Goal: Information Seeking & Learning: Learn about a topic

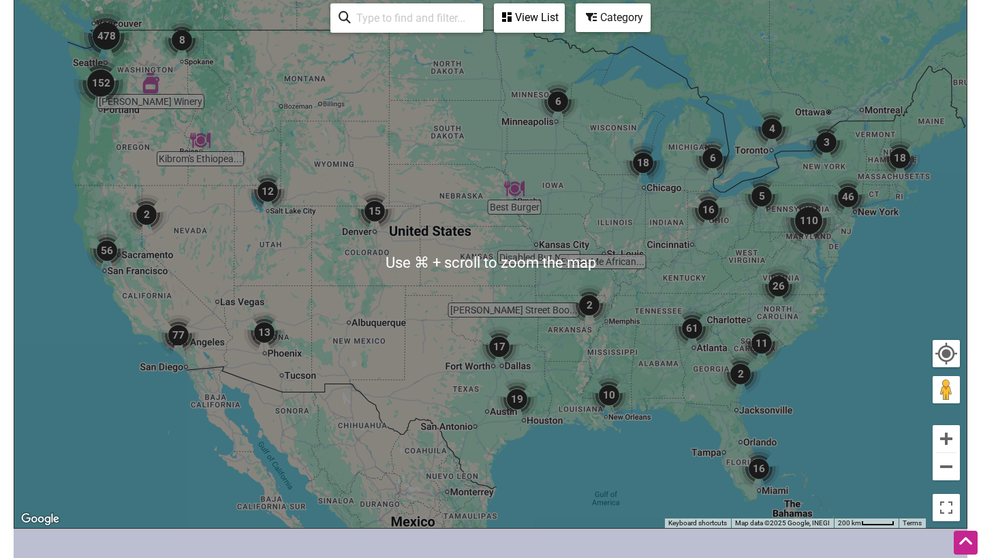
scroll to position [337, 0]
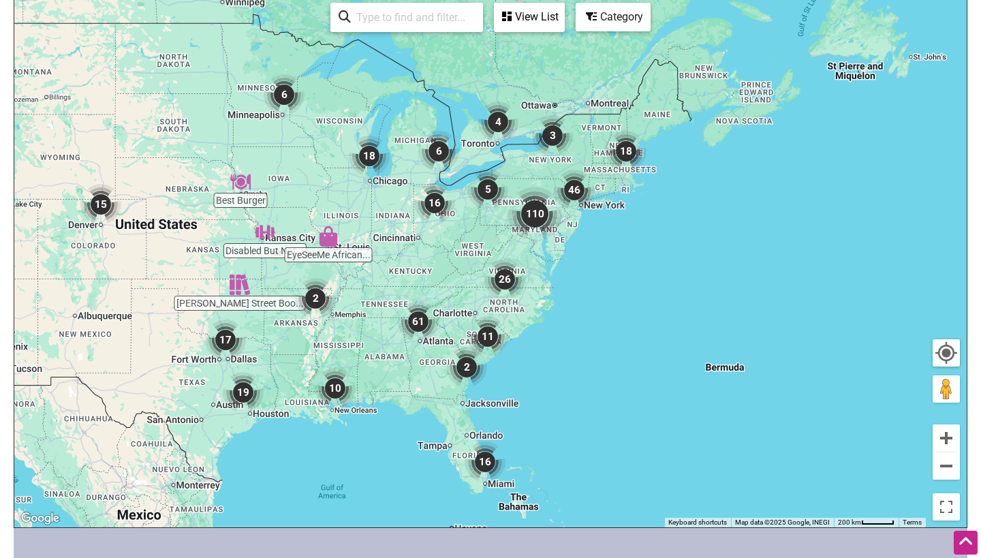
drag, startPoint x: 465, startPoint y: 324, endPoint x: 188, endPoint y: 317, distance: 277.4
click at [189, 317] on div "To navigate, press the arrow keys." at bounding box center [490, 262] width 952 height 530
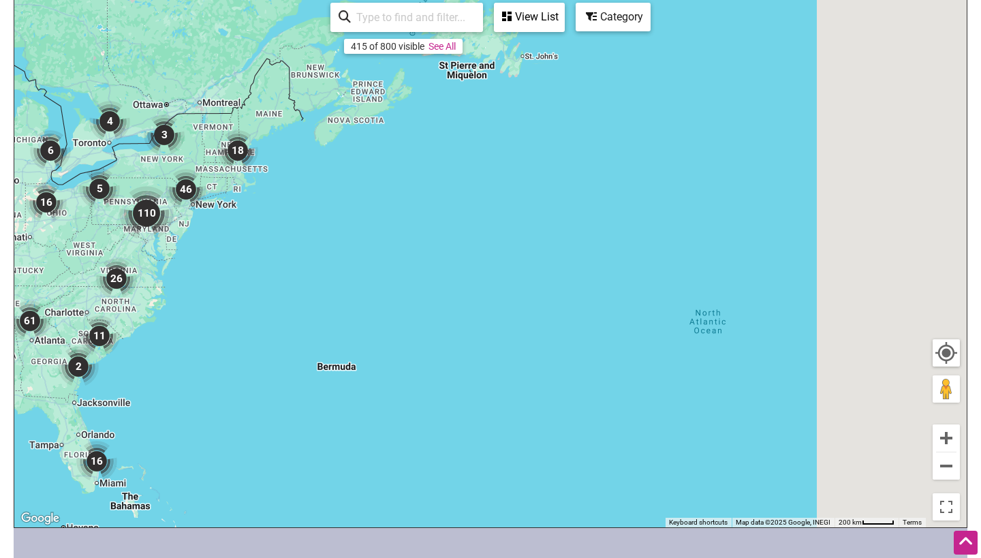
drag, startPoint x: 473, startPoint y: 345, endPoint x: 162, endPoint y: 341, distance: 310.7
click at [162, 341] on div "To navigate, press the arrow keys." at bounding box center [490, 262] width 952 height 530
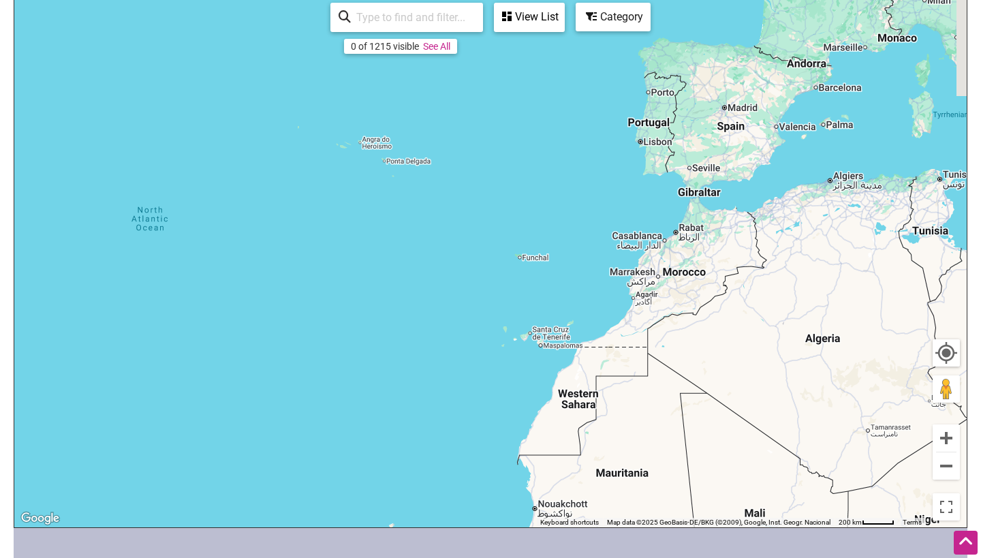
drag, startPoint x: 475, startPoint y: 315, endPoint x: 942, endPoint y: 382, distance: 471.4
click at [942, 382] on div "To navigate, press the arrow keys. Use ⌘ + scroll to zoom the map 0 of 1215 vis…" at bounding box center [490, 262] width 952 height 530
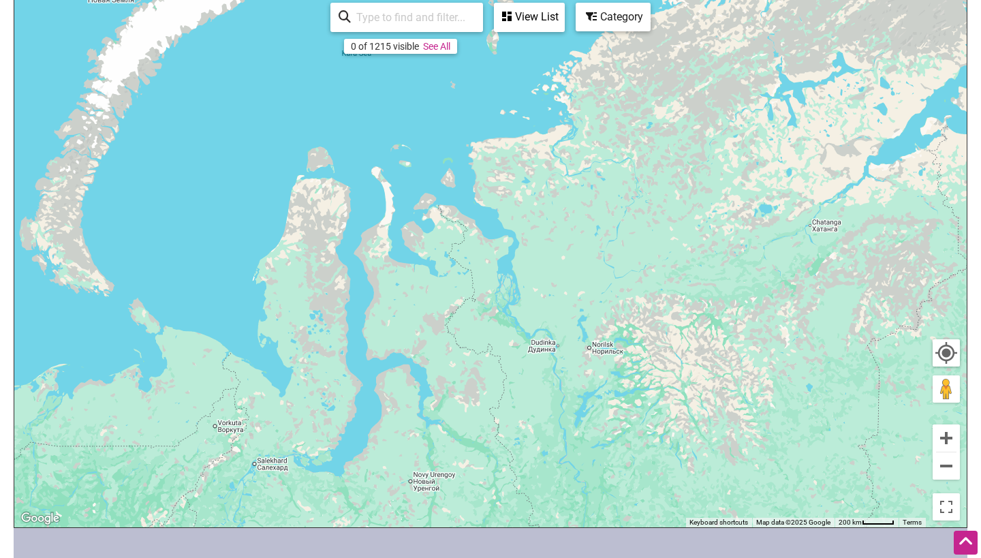
drag, startPoint x: 813, startPoint y: 347, endPoint x: 685, endPoint y: 211, distance: 186.0
click at [775, 330] on div "To navigate, press the arrow keys." at bounding box center [490, 262] width 952 height 530
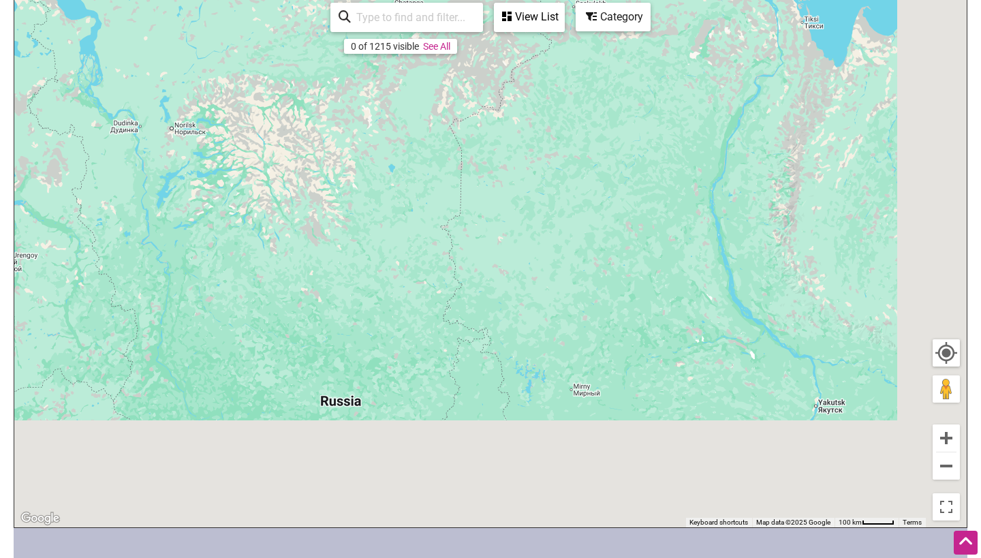
drag, startPoint x: 652, startPoint y: 304, endPoint x: 439, endPoint y: 157, distance: 258.7
click at [439, 158] on div "To navigate, press the arrow keys." at bounding box center [490, 262] width 952 height 530
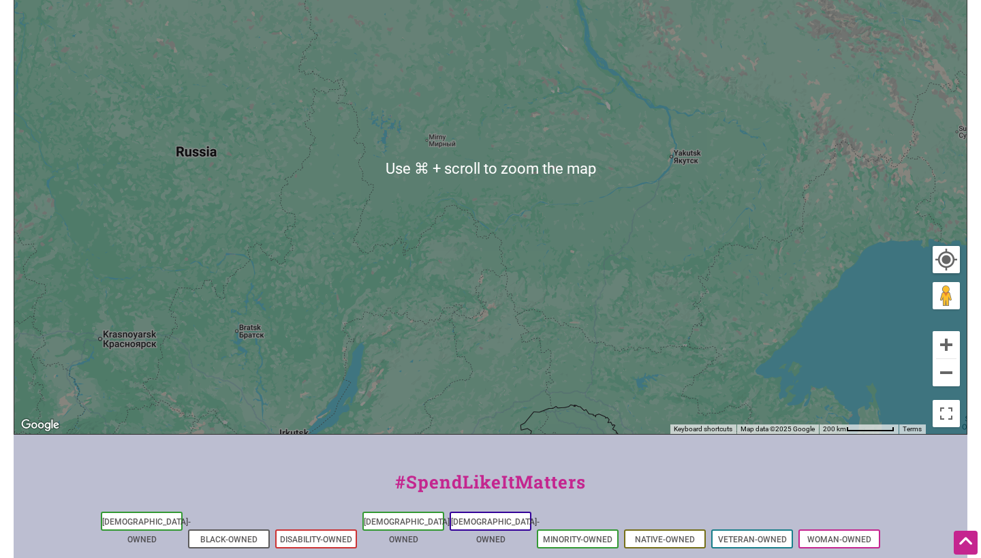
scroll to position [426, 0]
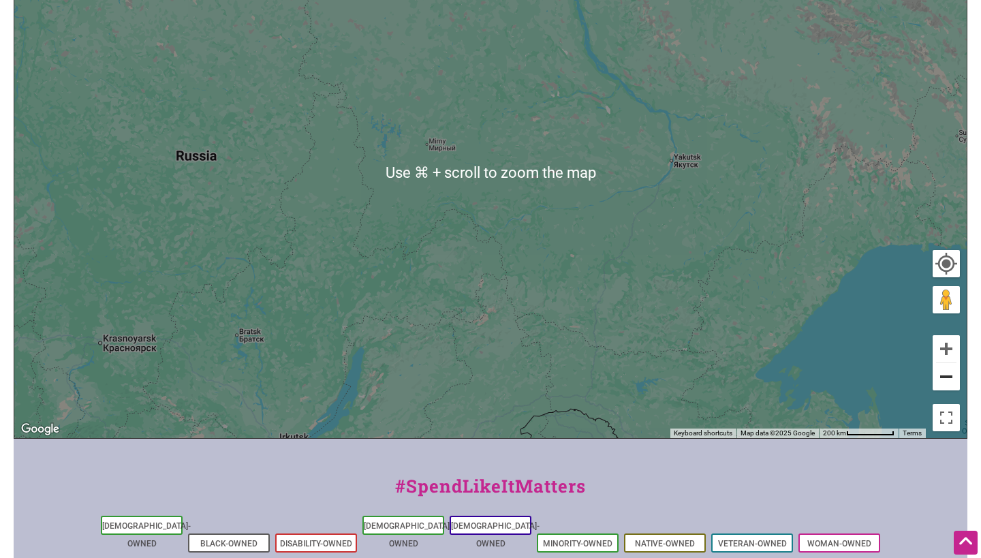
click at [941, 375] on button "Zoom out" at bounding box center [946, 376] width 27 height 27
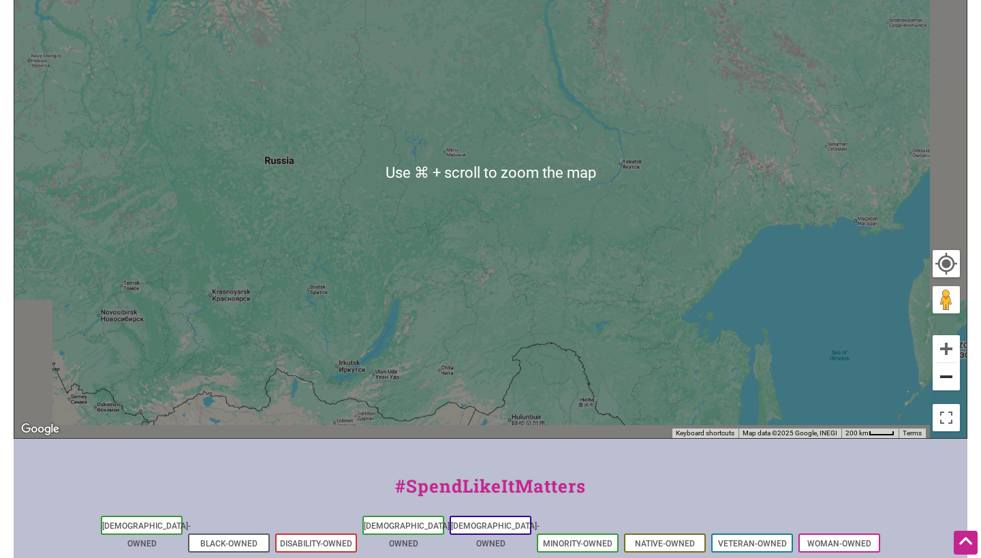
click at [941, 375] on button "Zoom out" at bounding box center [946, 376] width 27 height 27
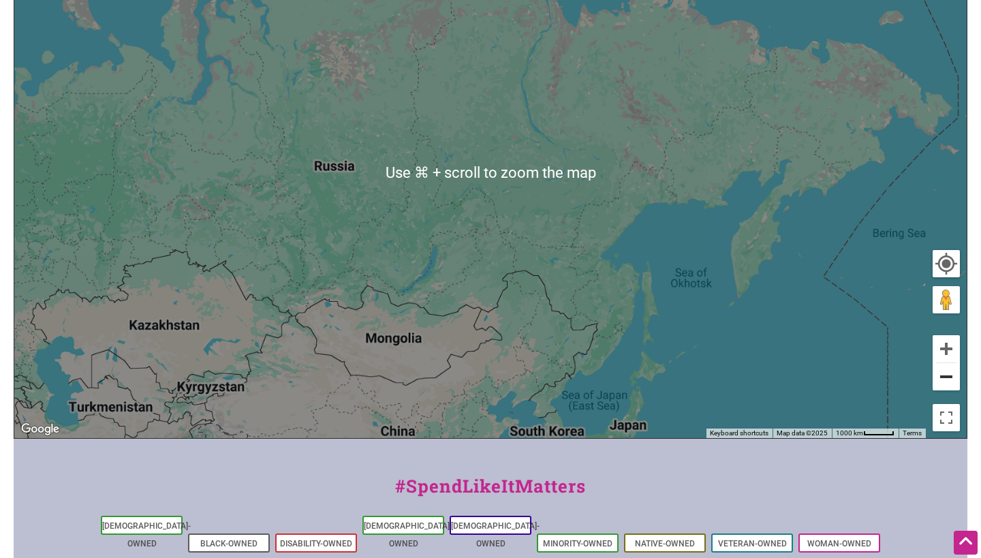
click at [941, 375] on button "Zoom out" at bounding box center [946, 376] width 27 height 27
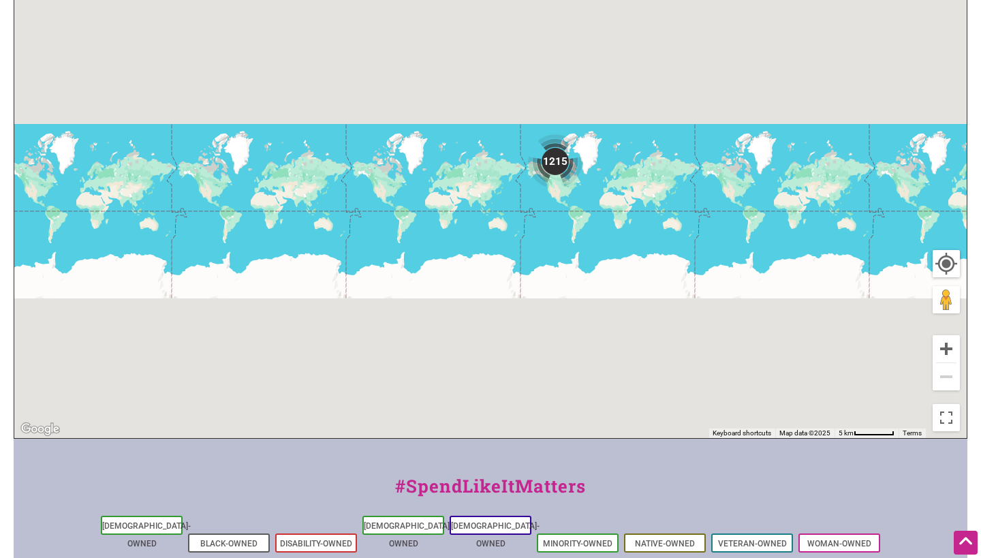
click at [546, 160] on img "1215" at bounding box center [555, 161] width 55 height 55
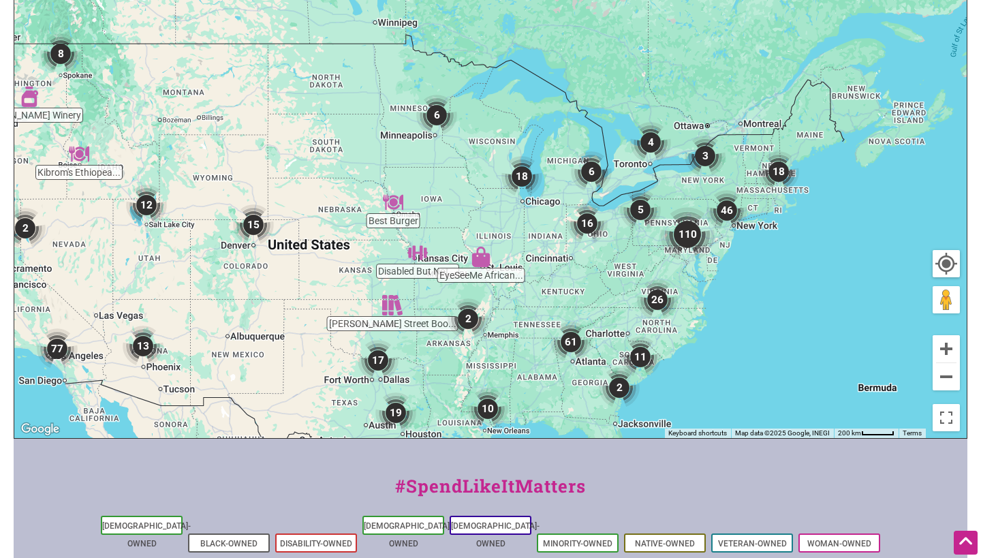
drag, startPoint x: 432, startPoint y: 168, endPoint x: 309, endPoint y: 273, distance: 161.4
click at [309, 273] on div "To navigate, press the arrow keys." at bounding box center [490, 173] width 952 height 530
click at [394, 308] on img "Fulton Street Books & Coffee" at bounding box center [392, 305] width 20 height 20
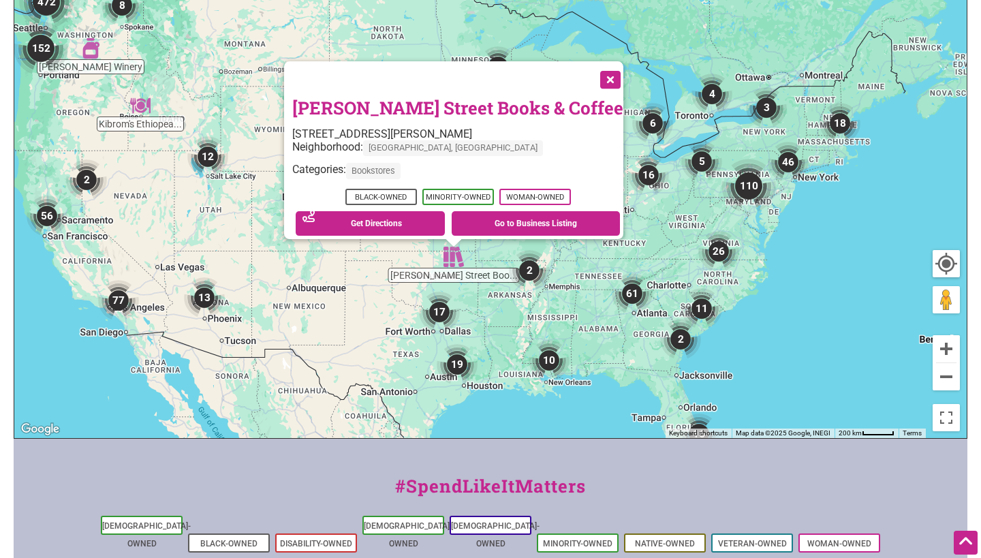
drag, startPoint x: 375, startPoint y: 222, endPoint x: 339, endPoint y: 317, distance: 102.2
click at [339, 317] on div "To navigate, press the arrow keys. Fulton Street Books & Coffee 210 W Latimer S…" at bounding box center [490, 173] width 952 height 530
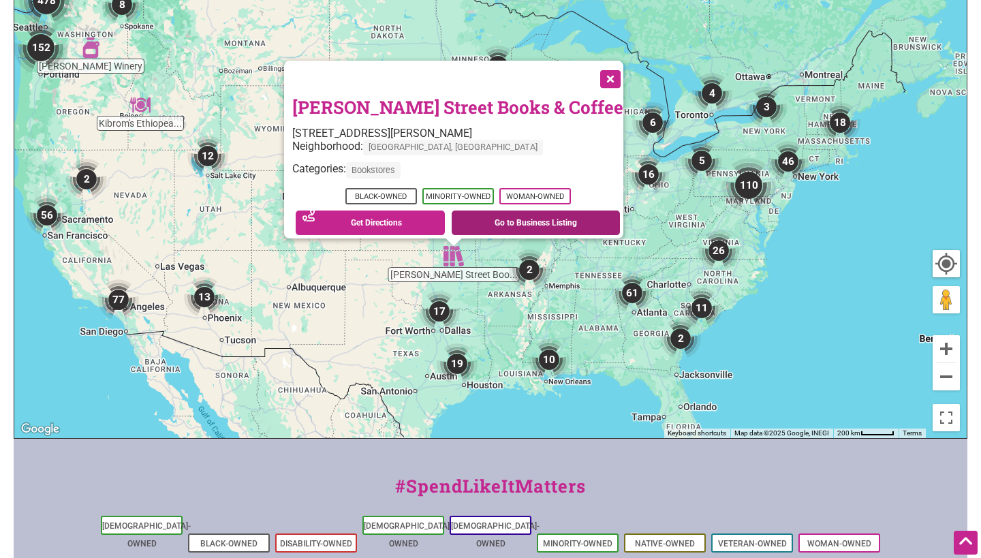
click at [488, 218] on link "Go to Business Listing" at bounding box center [536, 223] width 168 height 25
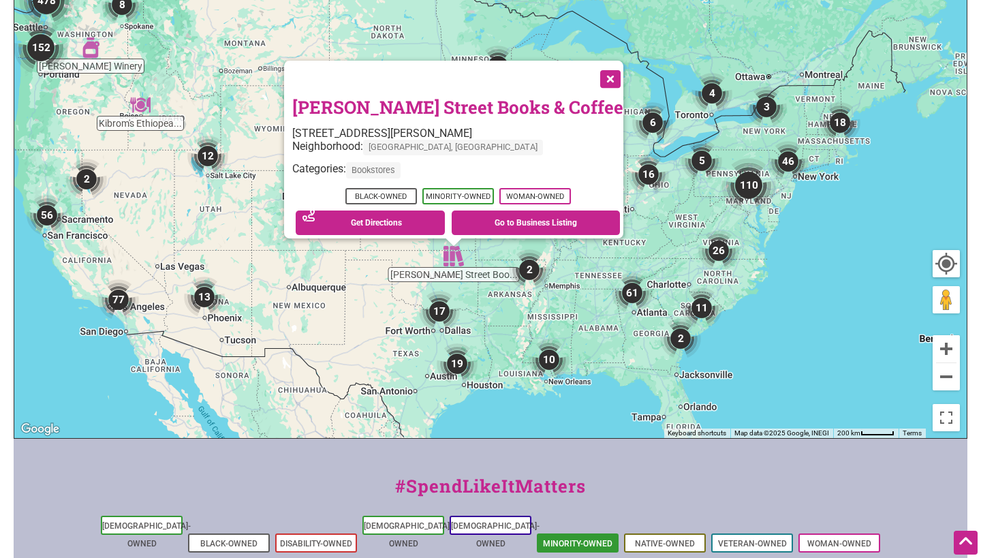
click at [596, 533] on li "Minority-Owned" at bounding box center [578, 542] width 82 height 19
click at [587, 539] on link "Minority-Owned" at bounding box center [577, 544] width 69 height 10
click at [592, 68] on button "Close" at bounding box center [609, 78] width 34 height 34
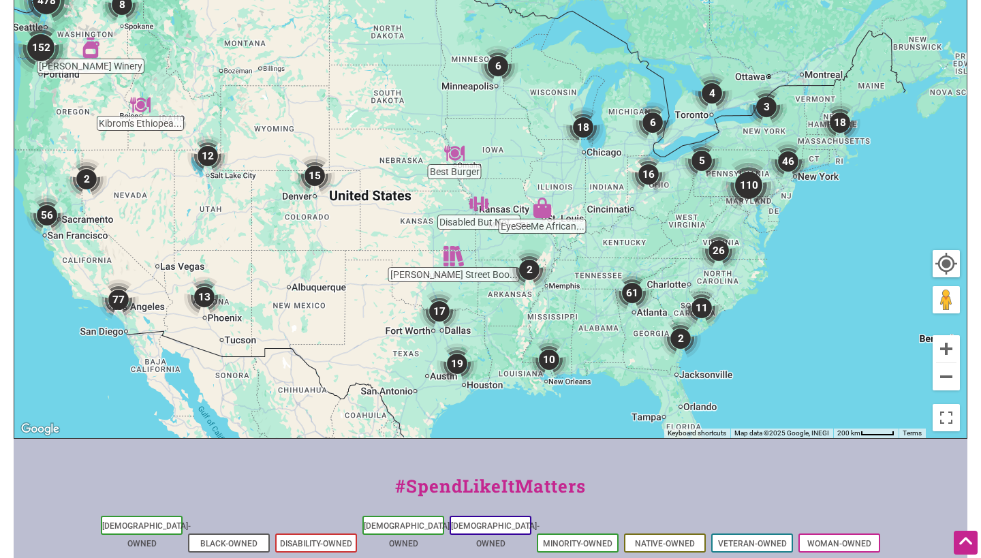
click at [795, 161] on img "46" at bounding box center [788, 161] width 41 height 41
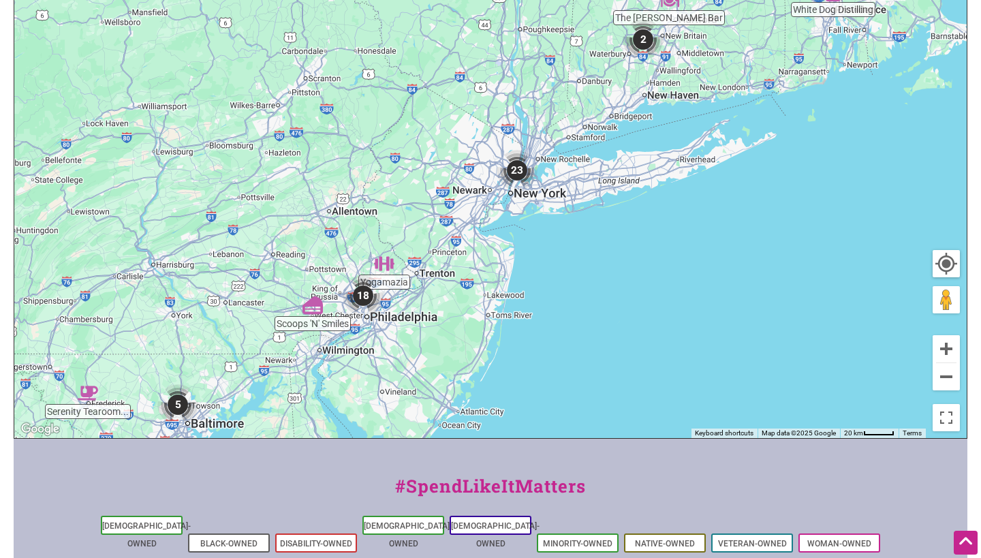
click at [520, 168] on img "23" at bounding box center [517, 170] width 41 height 41
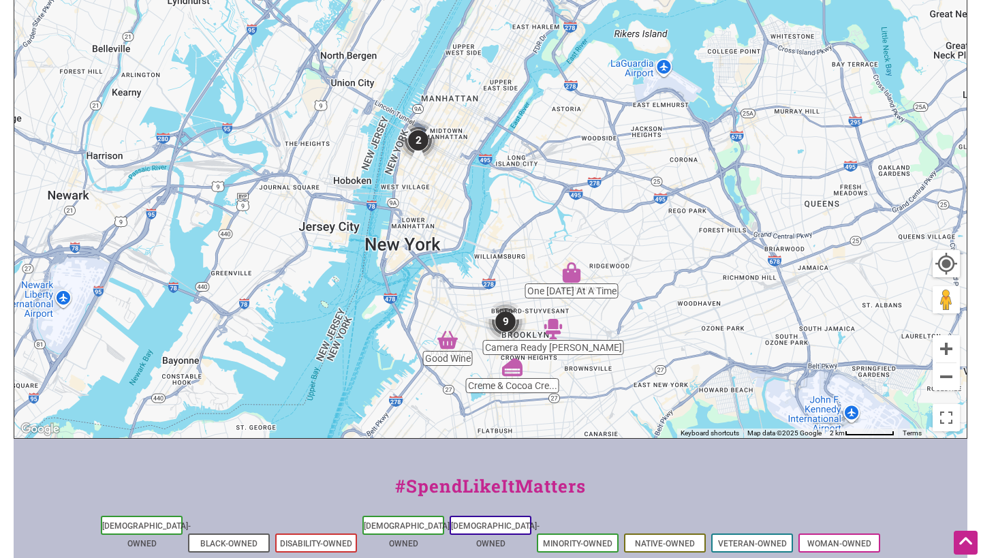
click at [566, 283] on div "To navigate, press the arrow keys." at bounding box center [490, 173] width 952 height 530
click at [573, 268] on img "One Sunday At A Time" at bounding box center [571, 272] width 20 height 20
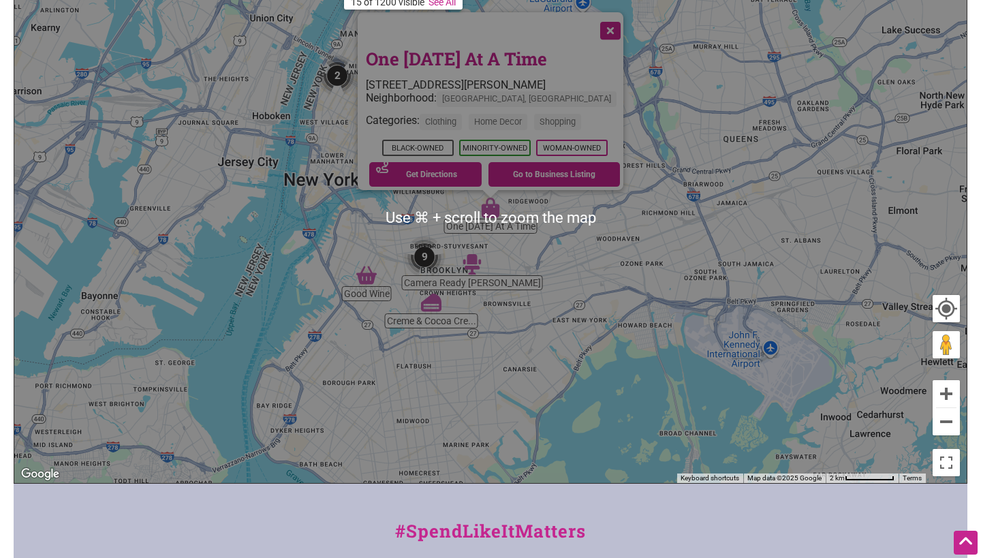
scroll to position [382, 0]
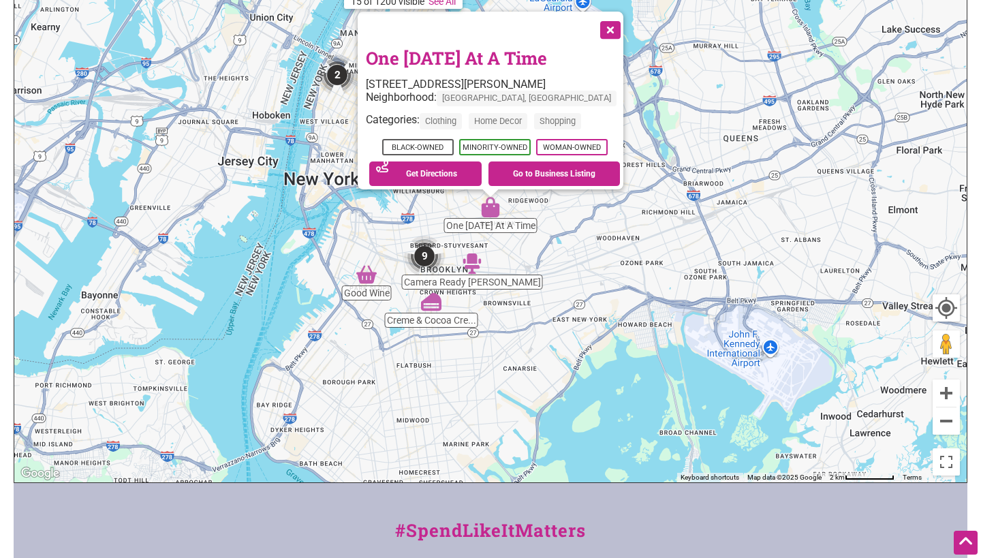
click at [604, 19] on button "Close" at bounding box center [609, 29] width 34 height 34
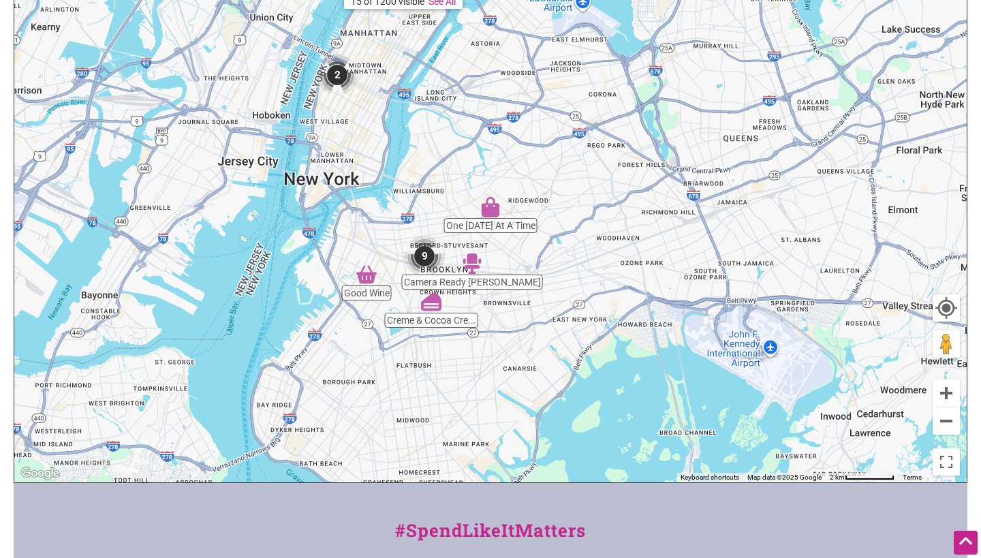
click at [341, 75] on img "2" at bounding box center [337, 75] width 41 height 41
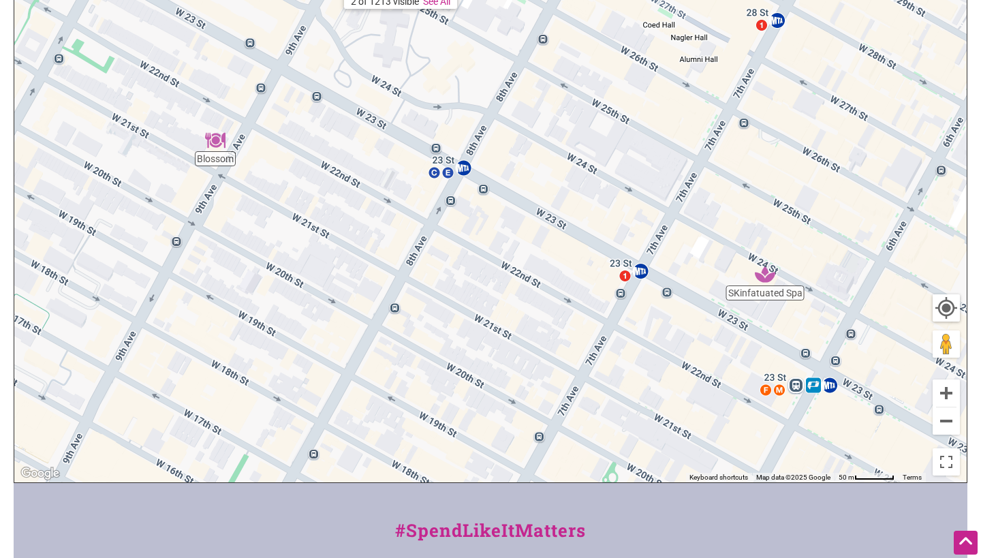
click at [766, 277] on img "SKinfatuated Spa" at bounding box center [765, 274] width 20 height 20
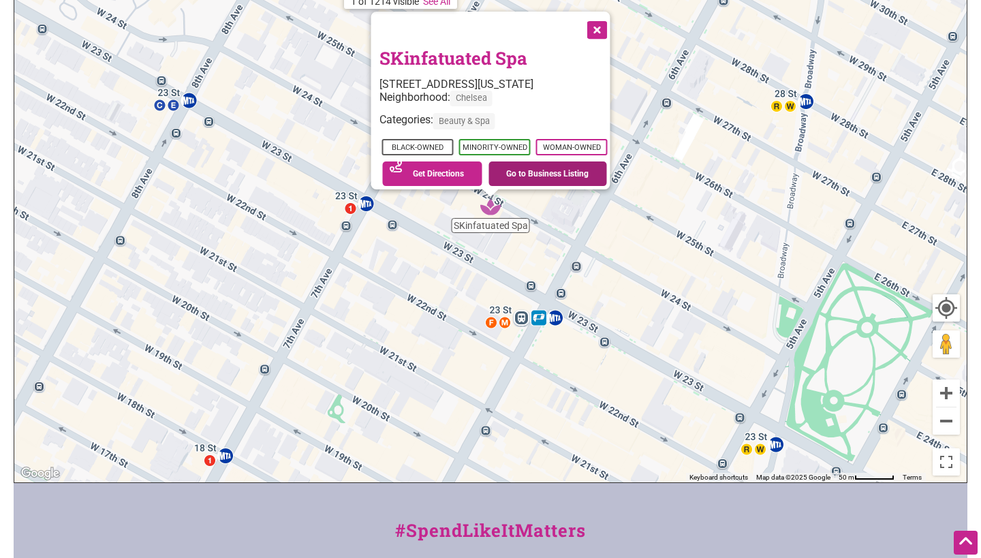
click at [512, 161] on link "Go to Business Listing" at bounding box center [547, 173] width 119 height 25
click at [610, 20] on button "Close" at bounding box center [596, 29] width 34 height 34
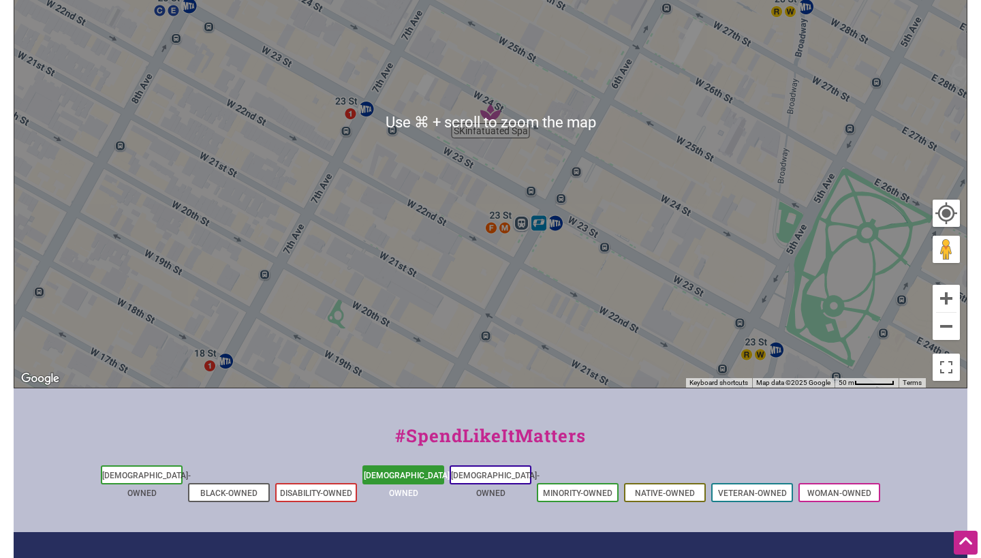
scroll to position [474, 0]
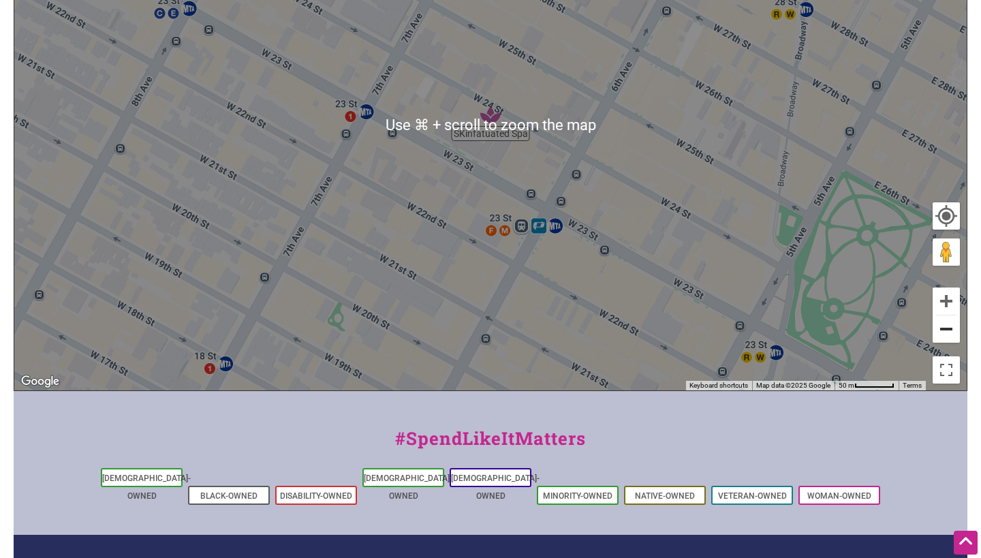
click at [948, 328] on button "Zoom out" at bounding box center [946, 328] width 27 height 27
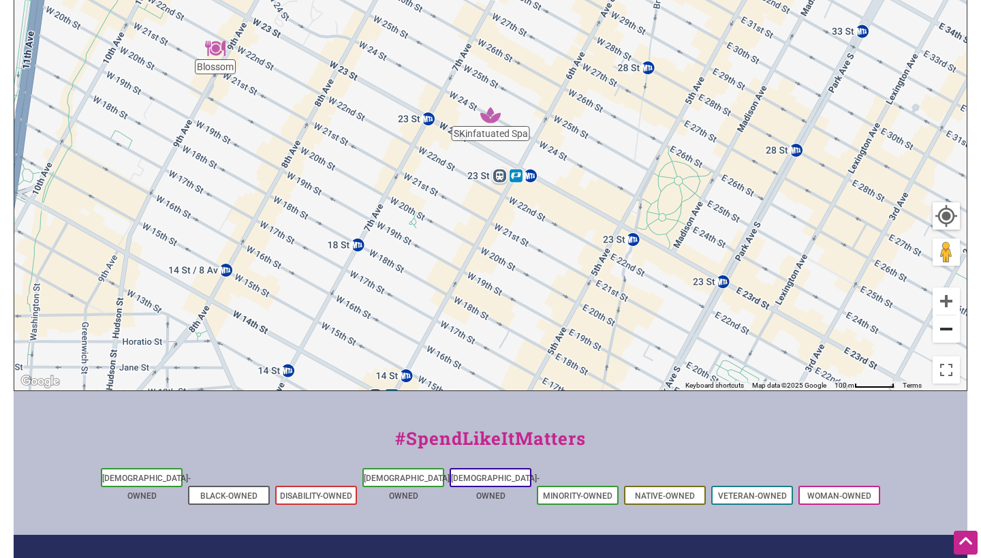
click at [948, 328] on button "Zoom out" at bounding box center [946, 328] width 27 height 27
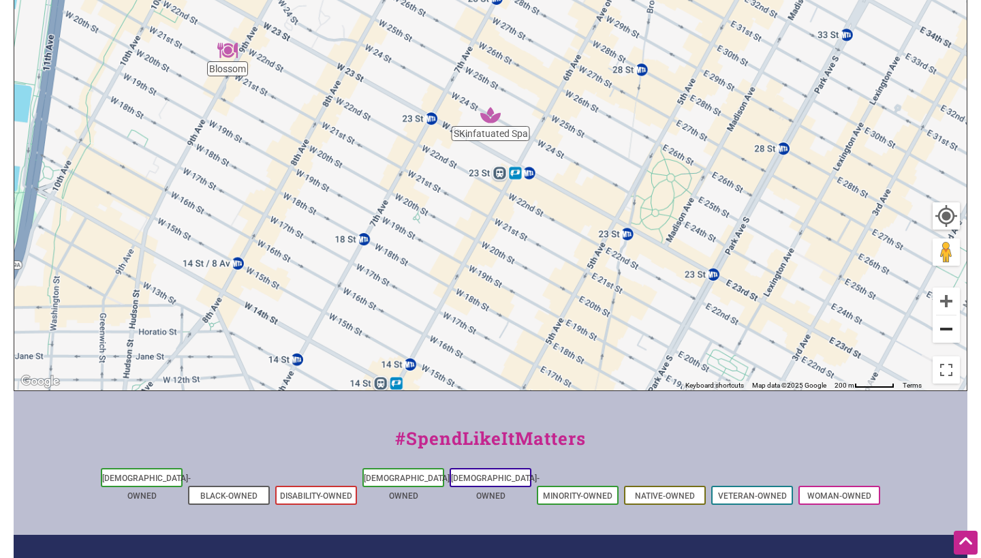
click at [948, 328] on button "Zoom out" at bounding box center [946, 328] width 27 height 27
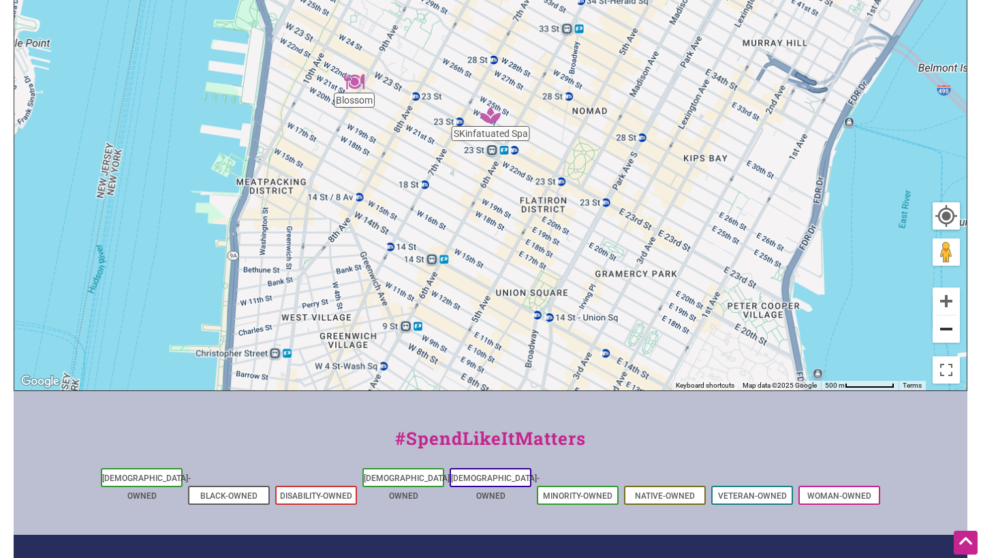
click at [948, 328] on button "Zoom out" at bounding box center [946, 328] width 27 height 27
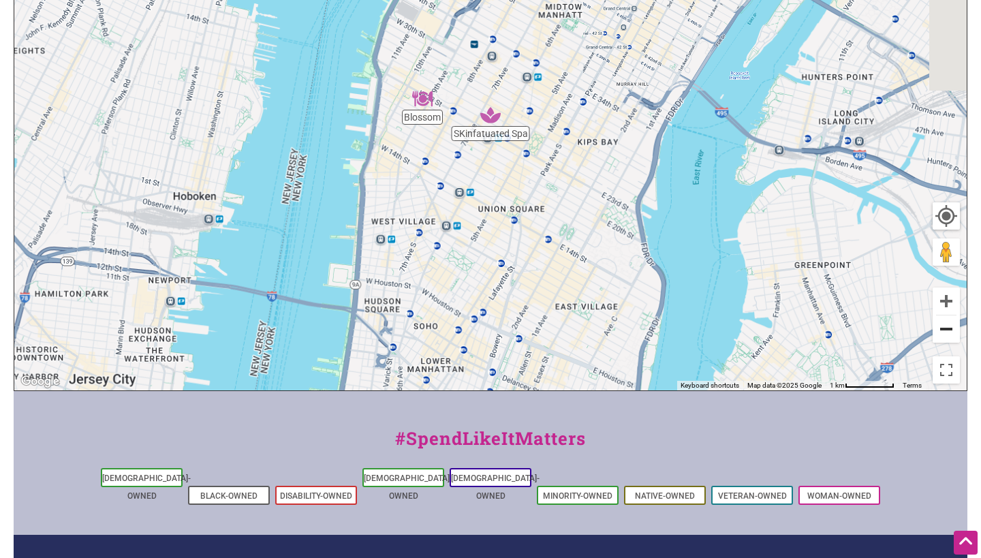
click at [948, 328] on button "Zoom out" at bounding box center [946, 328] width 27 height 27
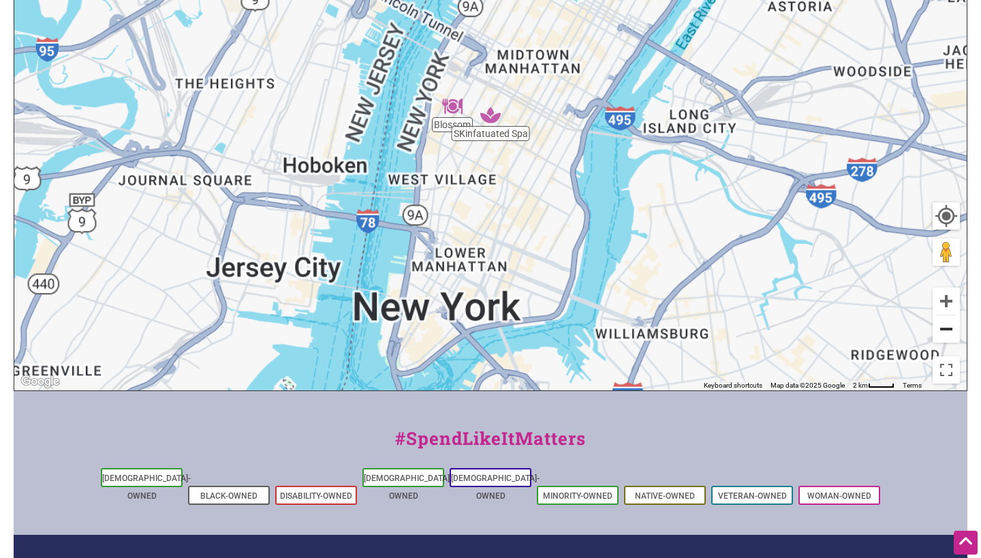
click at [948, 328] on button "Zoom out" at bounding box center [946, 328] width 27 height 27
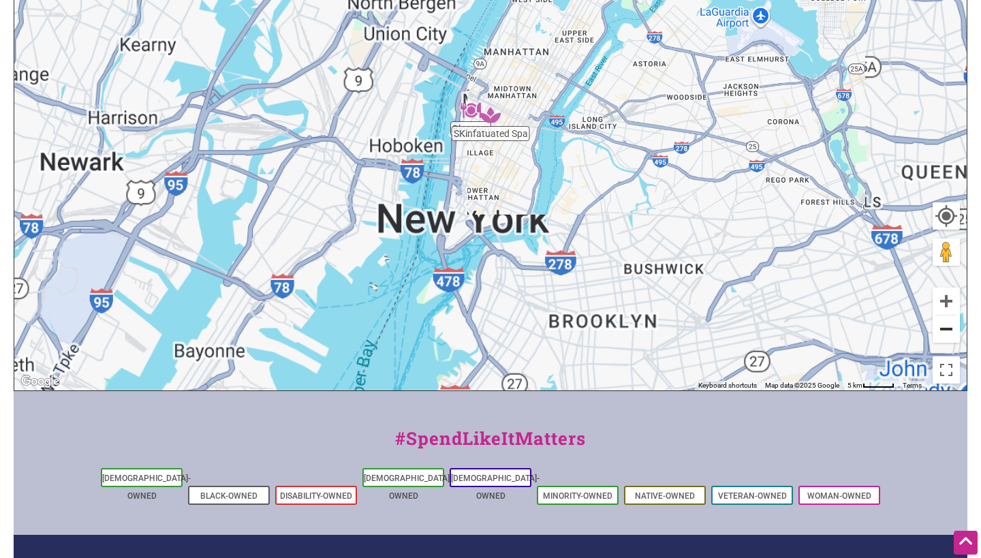
click at [948, 328] on button "Zoom out" at bounding box center [946, 328] width 27 height 27
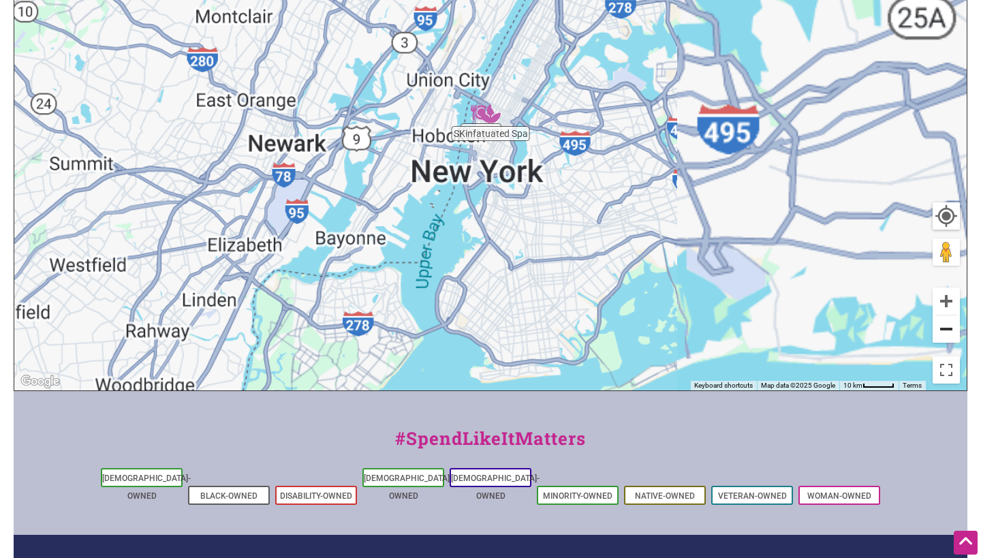
click at [948, 328] on button "Zoom out" at bounding box center [946, 328] width 27 height 27
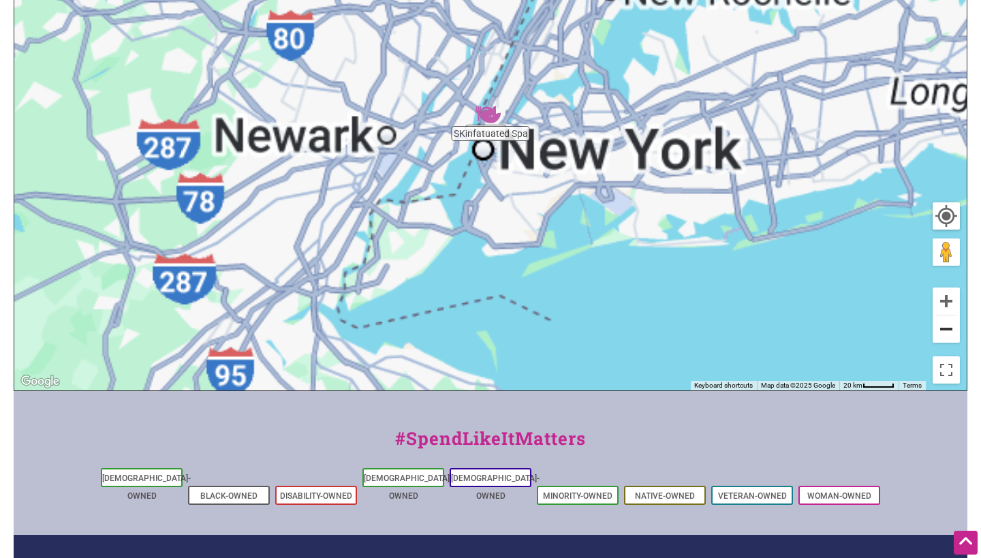
click at [948, 328] on button "Zoom out" at bounding box center [946, 328] width 27 height 27
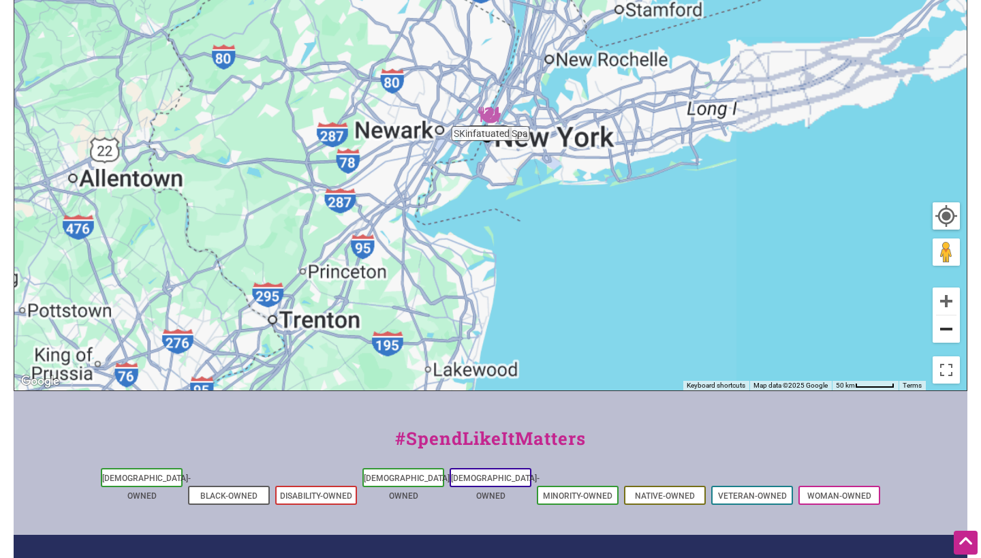
click at [948, 328] on button "Zoom out" at bounding box center [946, 328] width 27 height 27
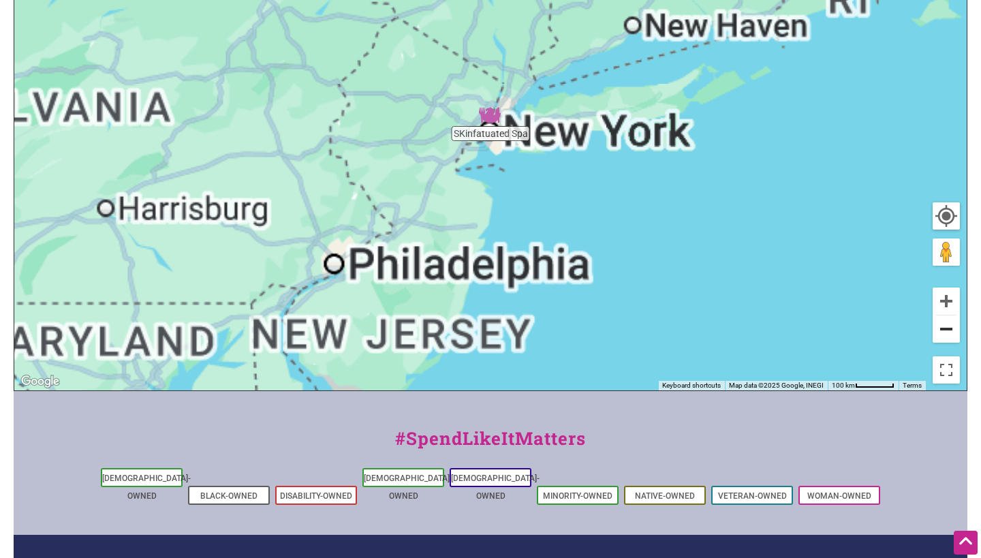
click at [948, 328] on button "Zoom out" at bounding box center [946, 328] width 27 height 27
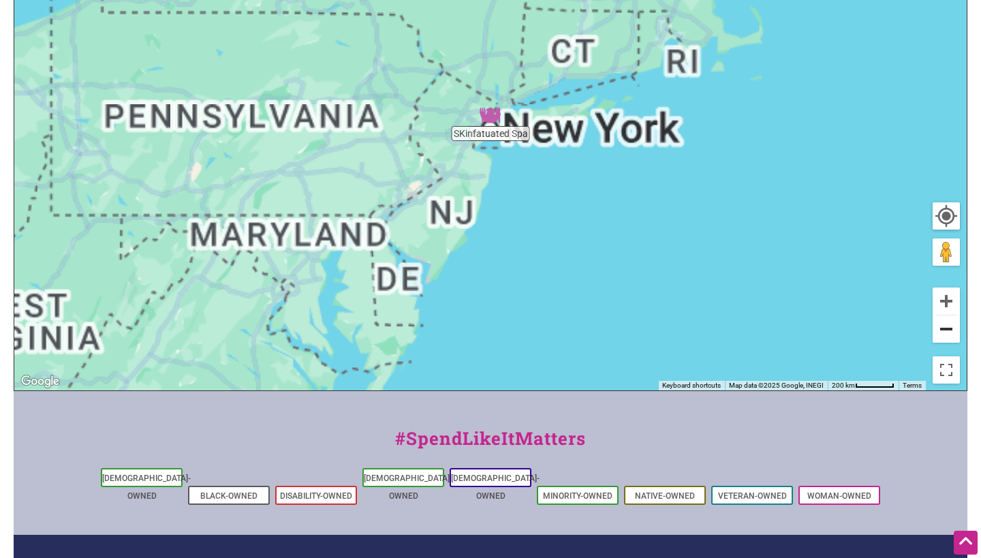
click at [948, 328] on button "Zoom out" at bounding box center [946, 328] width 27 height 27
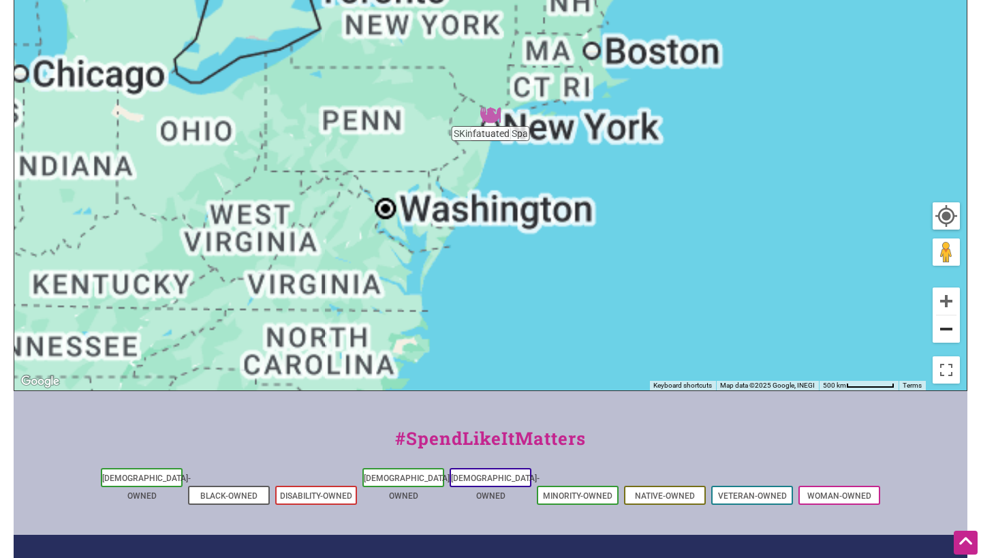
click at [948, 328] on button "Zoom out" at bounding box center [946, 328] width 27 height 27
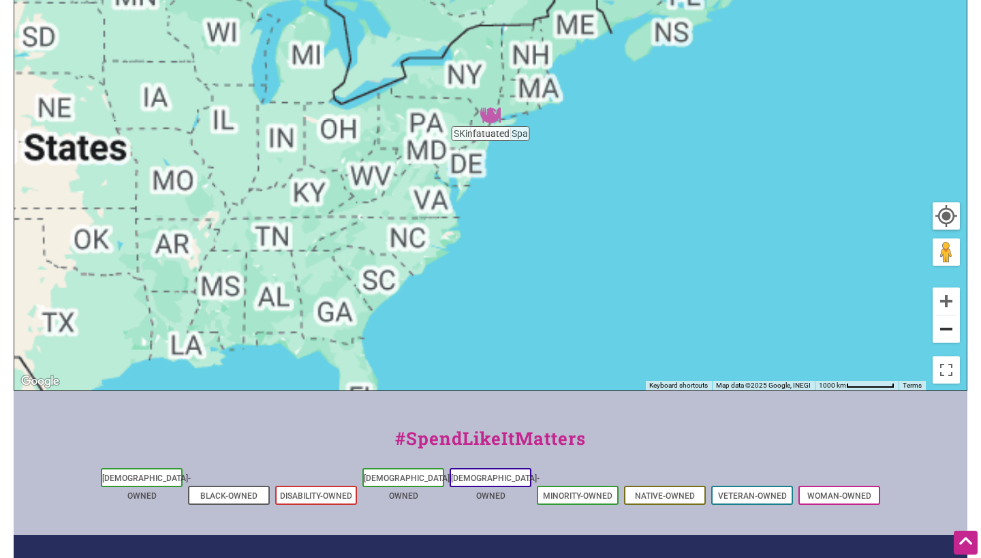
click at [948, 328] on button "Zoom out" at bounding box center [946, 328] width 27 height 27
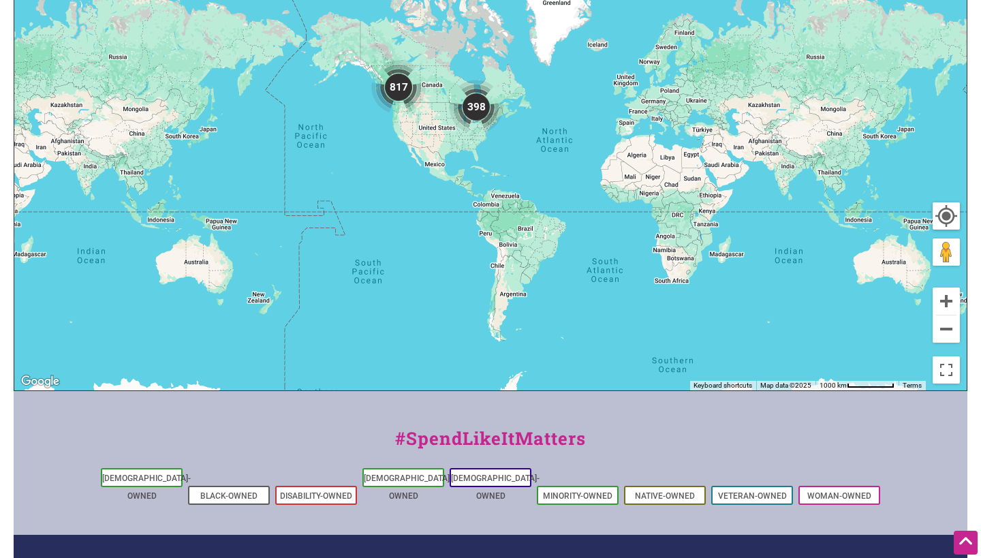
click at [392, 85] on img "817" at bounding box center [398, 87] width 55 height 55
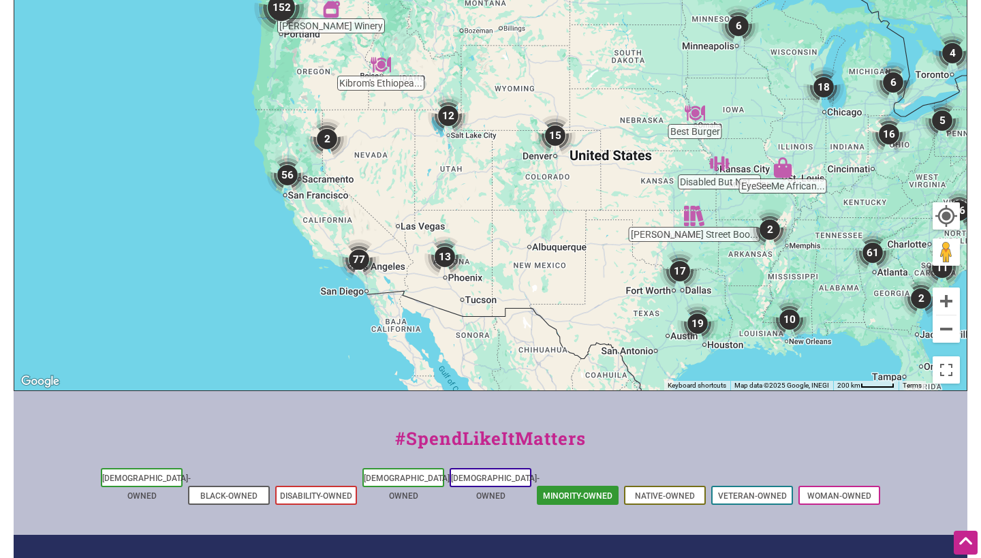
click at [590, 491] on link "Minority-Owned" at bounding box center [577, 496] width 69 height 10
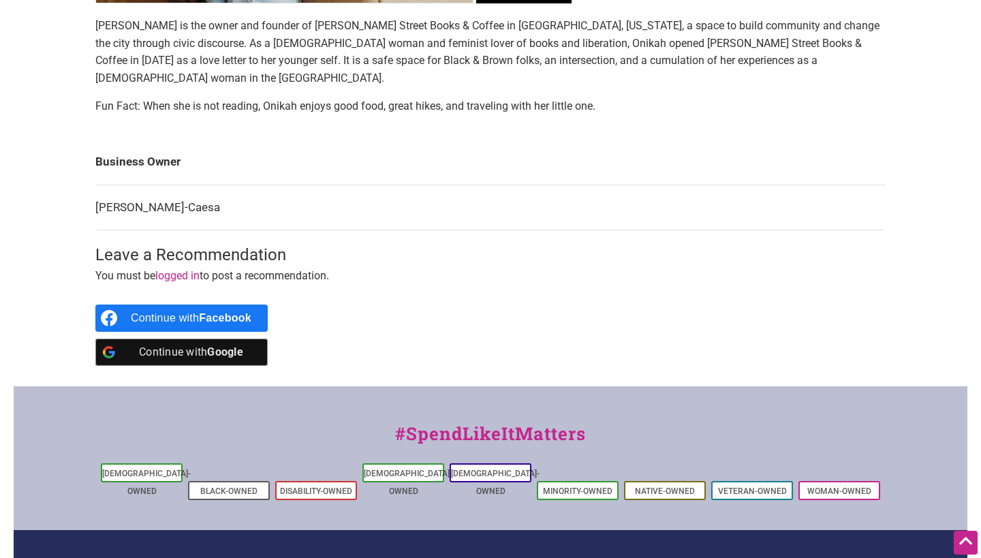
scroll to position [548, 0]
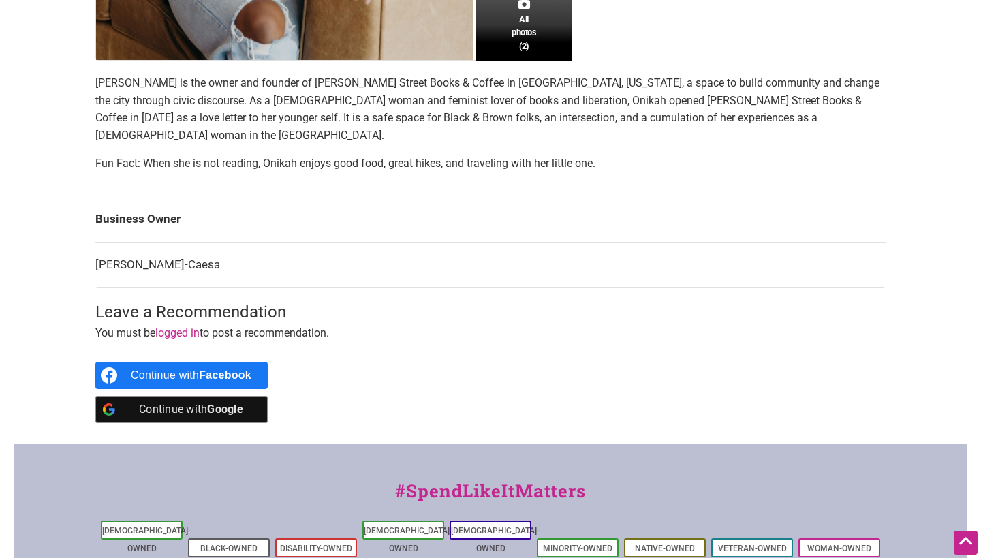
click at [189, 247] on td "Onikah Asamoa-Caesa" at bounding box center [490, 265] width 790 height 46
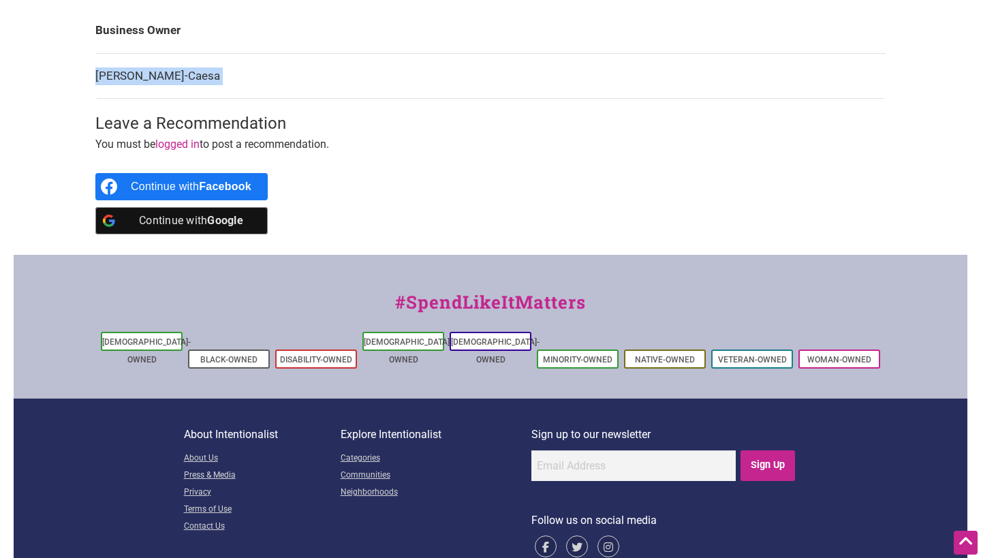
scroll to position [736, 0]
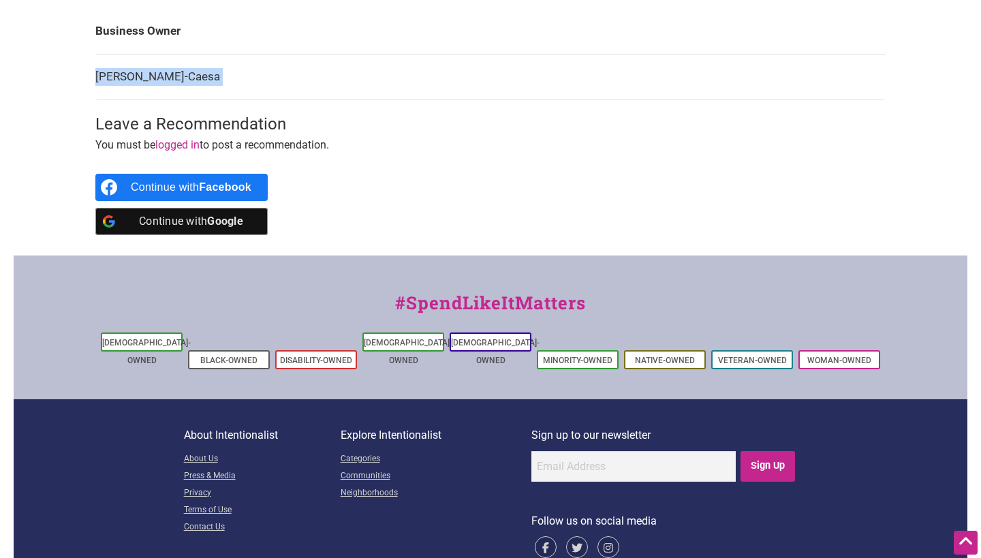
click at [511, 167] on div "Continue with Facebook Continue with Google" at bounding box center [490, 204] width 790 height 75
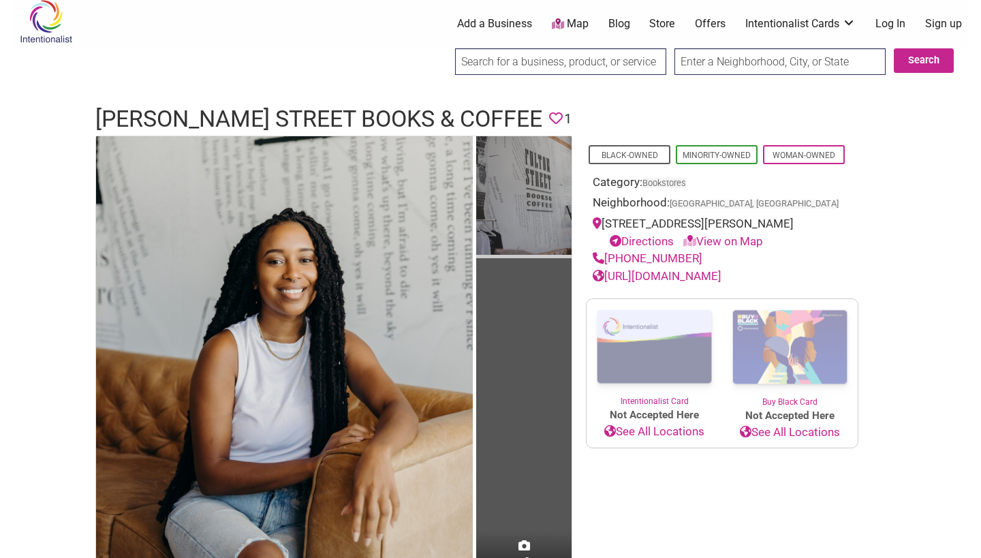
scroll to position [5, 0]
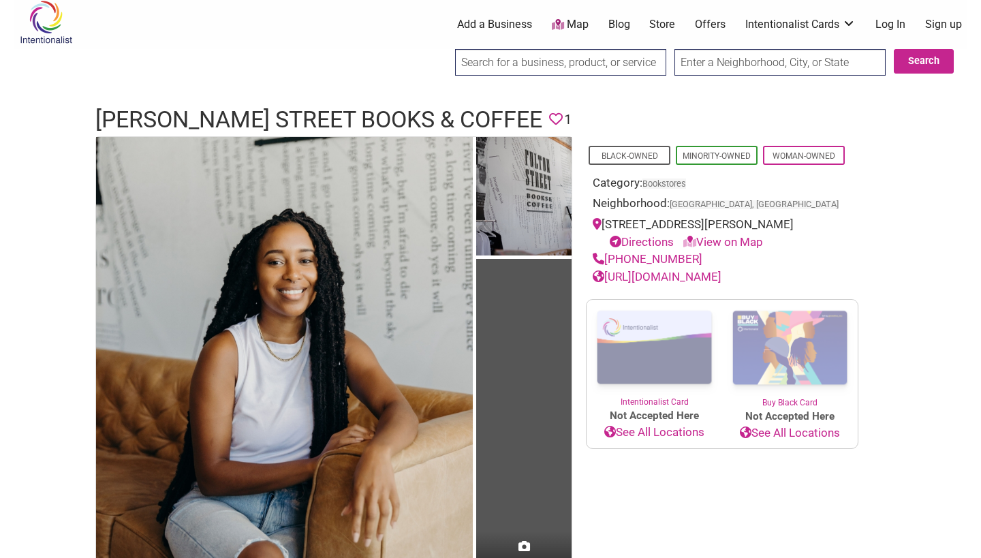
click at [681, 270] on link "https://www.fultonstreet918.com/" at bounding box center [657, 277] width 129 height 14
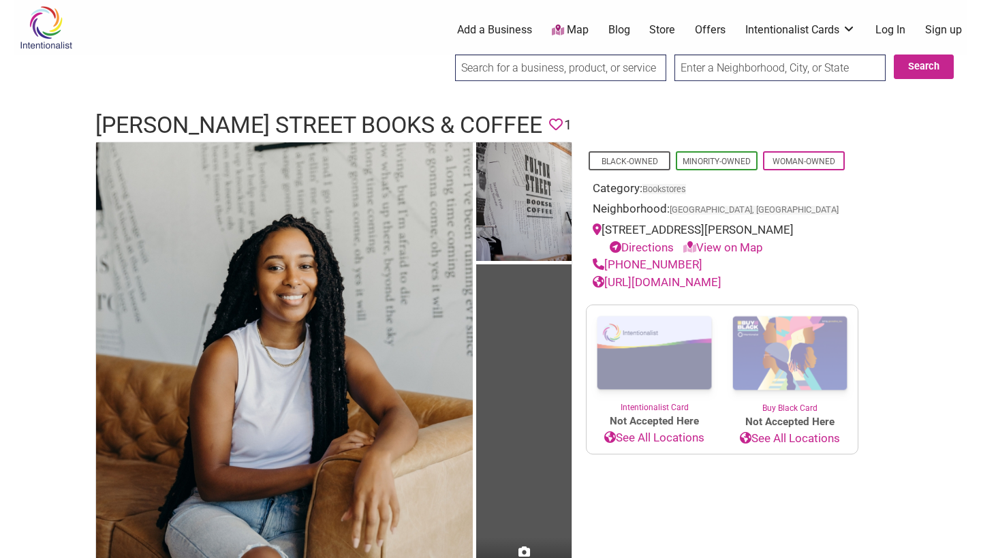
scroll to position [0, 0]
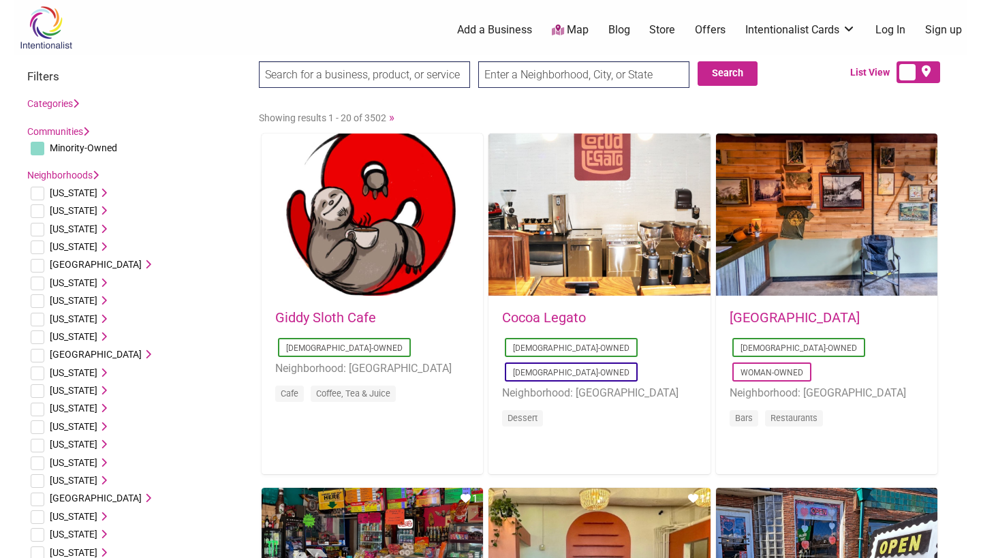
click at [76, 108] on link "Categories" at bounding box center [53, 103] width 52 height 11
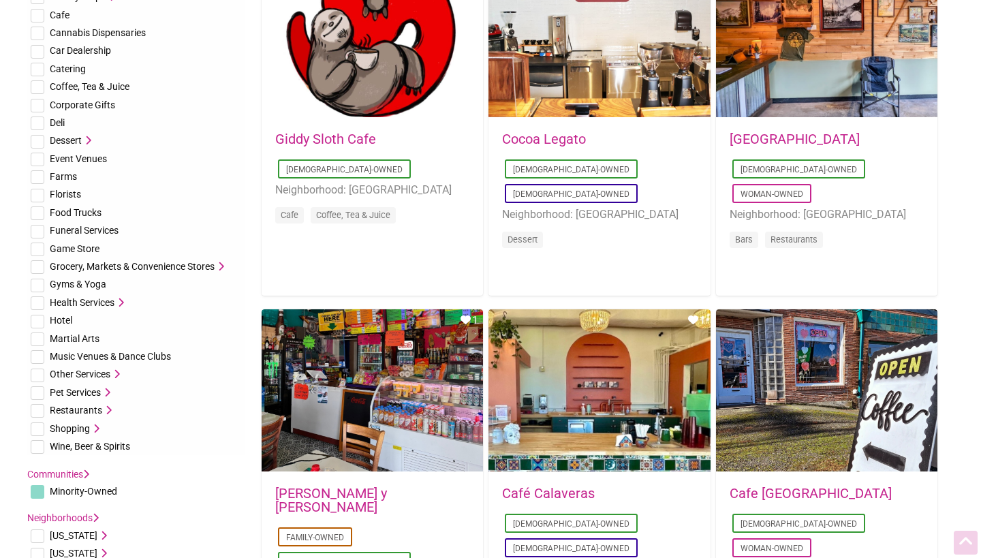
scroll to position [270, 0]
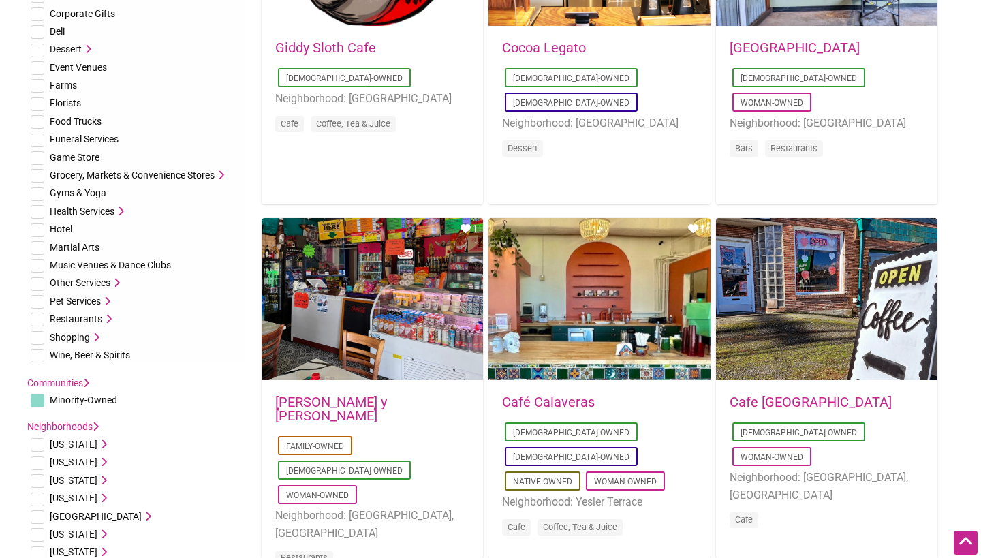
click at [78, 377] on link "Communities" at bounding box center [58, 382] width 62 height 11
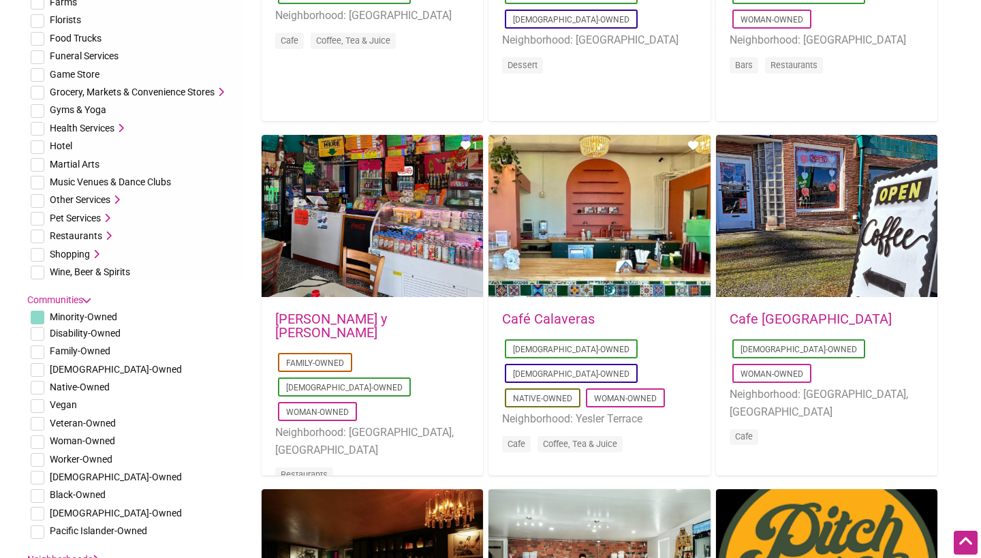
scroll to position [436, 0]
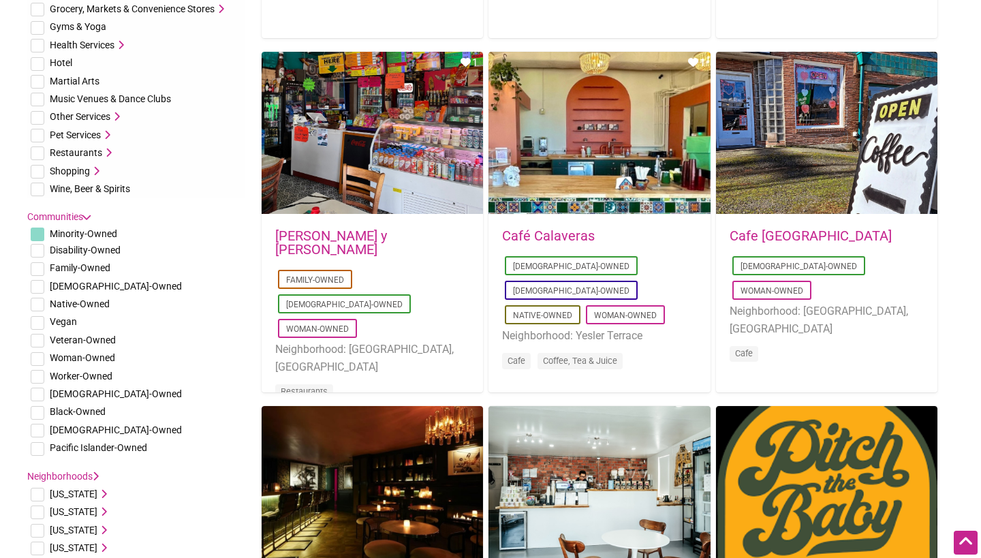
click at [41, 281] on input "checkbox" at bounding box center [38, 287] width 14 height 14
checkbox input "true"
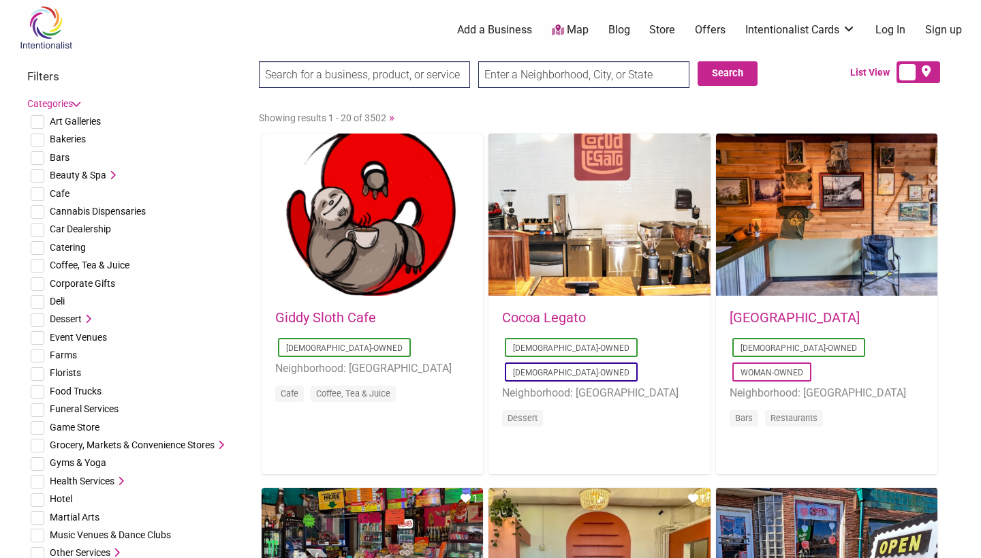
scroll to position [0, 0]
